Goal: Check status: Check status

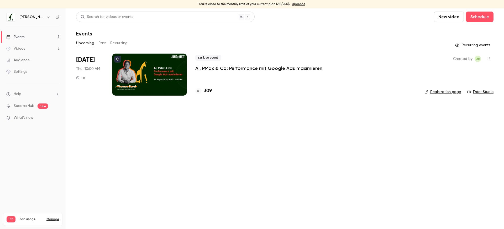
click at [190, 75] on li "[DATE] Thu, 10:00 AM 1 h Live event AI, PMax & Co: Performance mit Google Ads m…" at bounding box center [285, 78] width 418 height 48
click at [215, 70] on p "AI, PMax & Co: Performance mit Google Ads maximieren" at bounding box center [258, 68] width 127 height 6
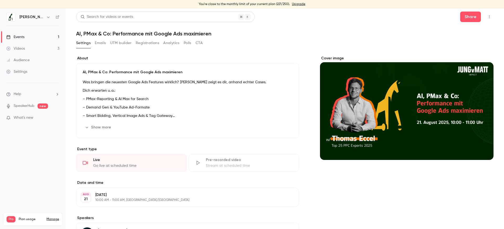
click at [139, 44] on button "Registrations" at bounding box center [147, 43] width 23 height 8
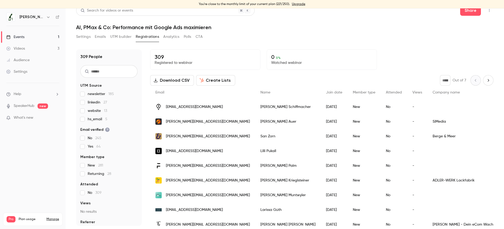
click at [116, 64] on div "309 People UTM Source newsletter 185 linkedin 27 website 13 hs_email 5 Email ve…" at bounding box center [109, 137] width 66 height 176
click at [113, 72] on input "text" at bounding box center [108, 71] width 57 height 13
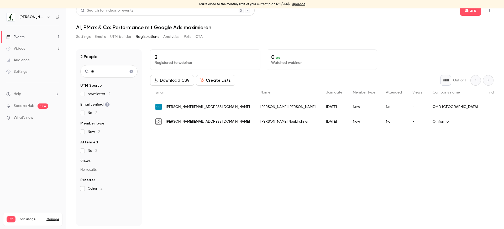
type input "*"
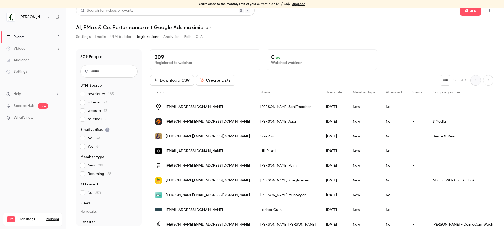
click at [112, 95] on span "185" at bounding box center [111, 94] width 6 height 4
